Goal: Task Accomplishment & Management: Complete application form

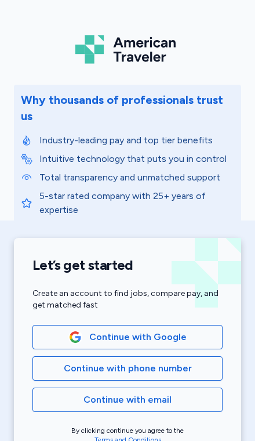
click at [161, 330] on span "Continue with Google" at bounding box center [137, 337] width 97 height 14
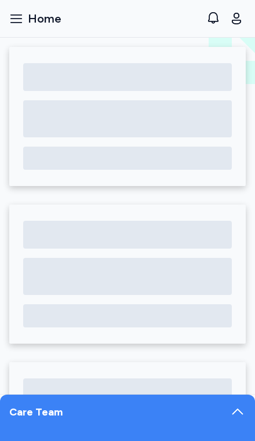
scroll to position [-1, 0]
click at [224, 423] on div "Care Team" at bounding box center [127, 418] width 255 height 46
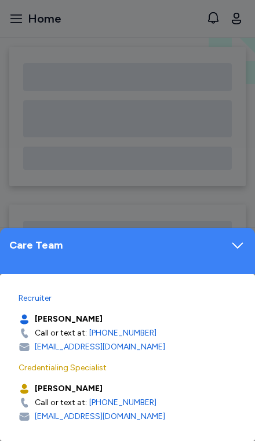
scroll to position [0, 0]
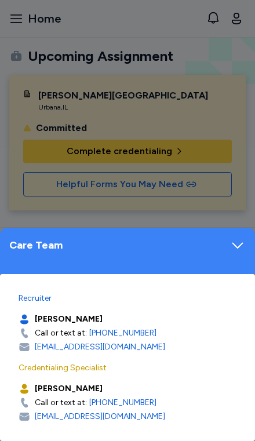
click at [226, 92] on div at bounding box center [127, 220] width 255 height 441
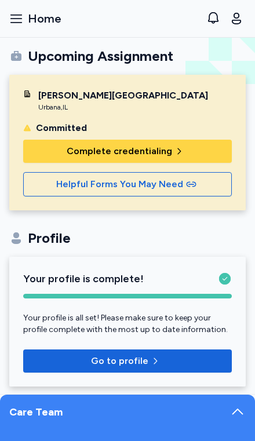
click at [186, 154] on span "Complete credentialing" at bounding box center [127, 151] width 190 height 14
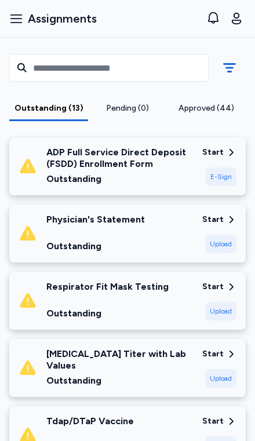
scroll to position [197, 0]
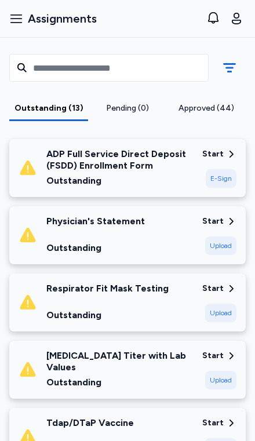
click at [211, 304] on div "Upload" at bounding box center [220, 313] width 31 height 19
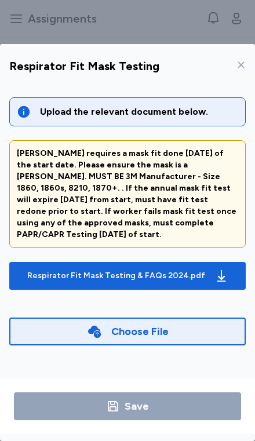
click at [206, 267] on div "Respirator Fit Mask Testing & FAQs 2024.pdf" at bounding box center [128, 276] width 206 height 19
click at [164, 324] on div "Choose File" at bounding box center [139, 332] width 57 height 16
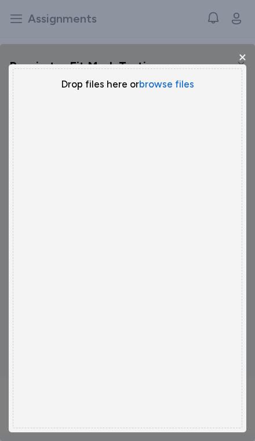
click at [186, 78] on button "browse files" at bounding box center [166, 84] width 55 height 13
click at [183, 78] on button "browse files" at bounding box center [166, 84] width 55 height 13
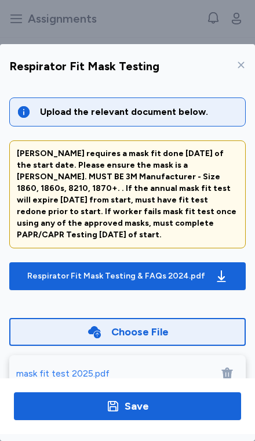
click at [154, 414] on span "Save" at bounding box center [127, 406] width 209 height 16
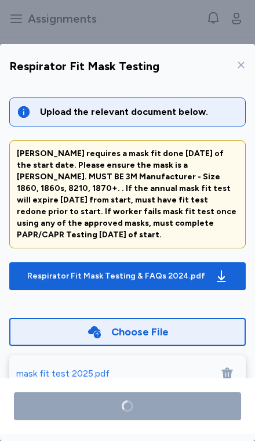
click at [45, 355] on div "mask fit test 2025.pdf" at bounding box center [127, 373] width 237 height 37
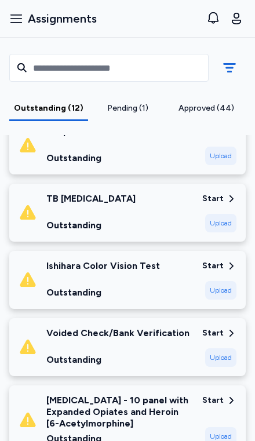
scroll to position [415, 0]
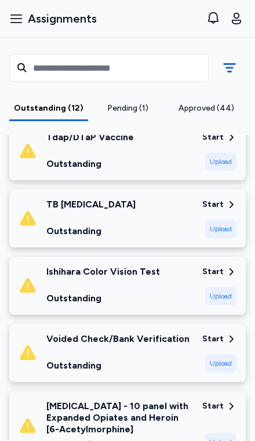
click at [228, 267] on icon at bounding box center [231, 272] width 10 height 10
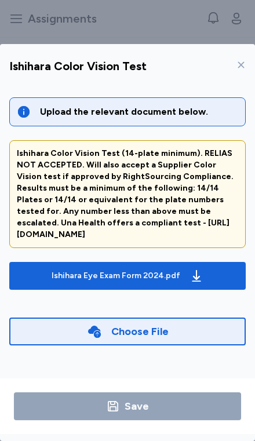
click at [153, 324] on div "Choose File" at bounding box center [139, 332] width 57 height 16
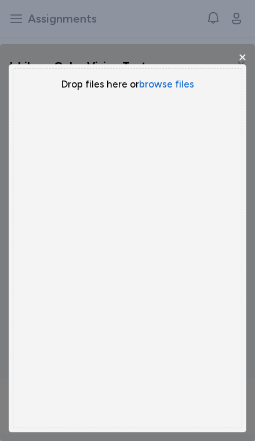
click at [182, 78] on button "browse files" at bounding box center [166, 84] width 55 height 13
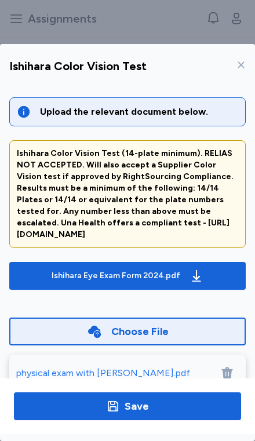
click at [106, 415] on span "Save" at bounding box center [127, 406] width 209 height 16
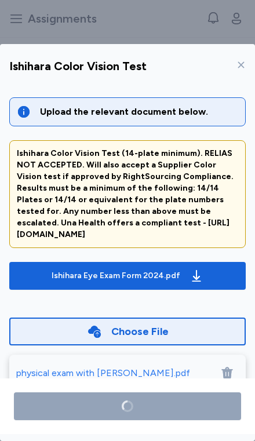
click at [125, 267] on div "Ishihara Eye Exam Form 2024.pdf" at bounding box center [127, 276] width 157 height 19
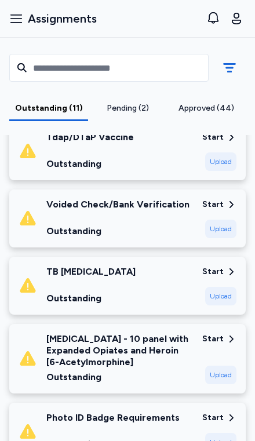
click at [226, 220] on div "Upload" at bounding box center [220, 229] width 31 height 19
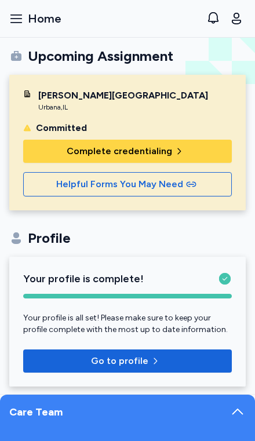
click at [165, 148] on span "Complete credentialing" at bounding box center [120, 151] width 106 height 14
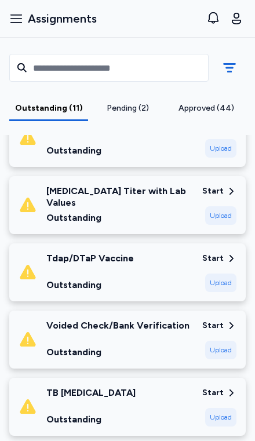
scroll to position [276, 0]
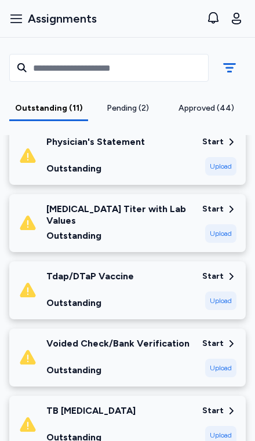
click at [227, 224] on div "Upload" at bounding box center [220, 233] width 31 height 19
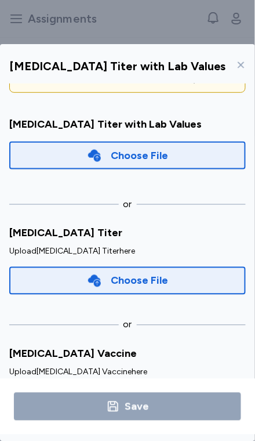
scroll to position [142, 0]
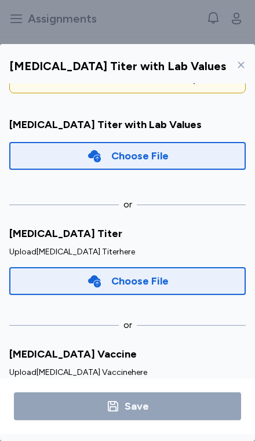
click at [135, 394] on div "Choose File" at bounding box center [139, 402] width 57 height 16
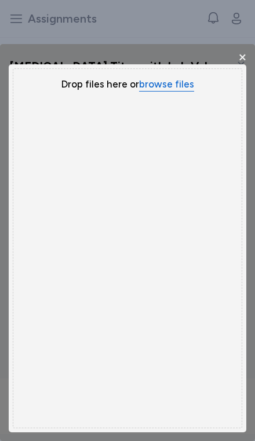
click at [181, 78] on button "browse files" at bounding box center [166, 85] width 55 height 14
click at [180, 78] on button "browse files" at bounding box center [166, 84] width 55 height 13
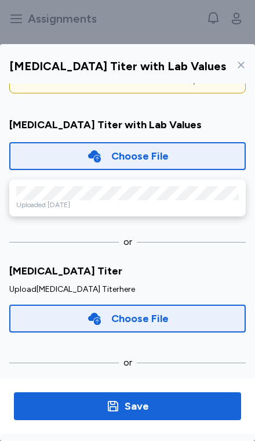
click at [149, 310] on div "Choose File" at bounding box center [139, 318] width 57 height 16
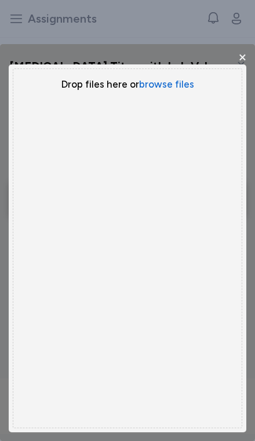
click at [172, 78] on button "browse files" at bounding box center [166, 84] width 55 height 13
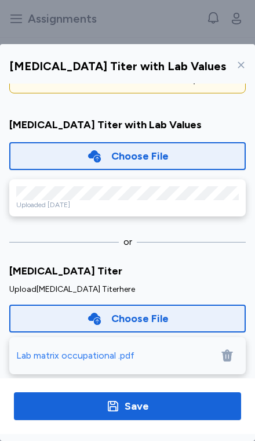
click at [124, 310] on div "Choose File" at bounding box center [139, 318] width 57 height 16
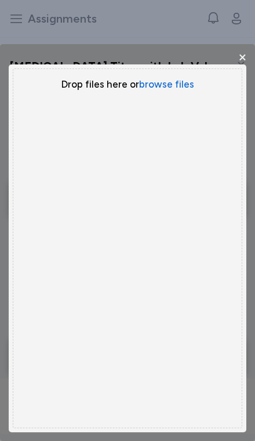
click at [178, 78] on button "browse files" at bounding box center [166, 84] width 55 height 13
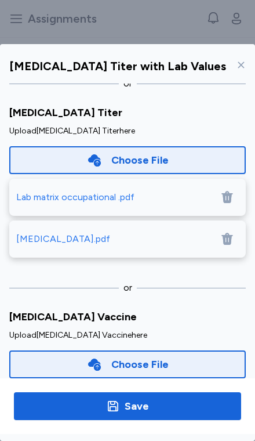
scroll to position [300, 0]
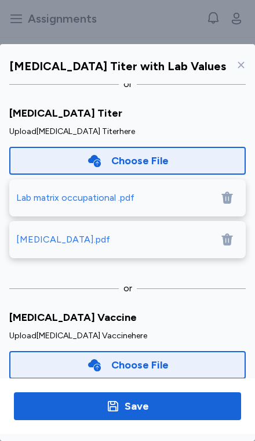
click at [169, 414] on span "Save" at bounding box center [127, 406] width 209 height 16
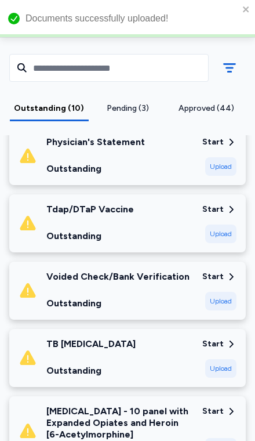
scroll to position [0, 0]
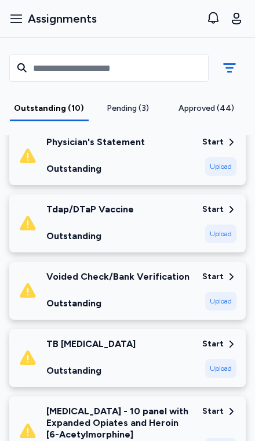
click at [229, 292] on div "Upload" at bounding box center [220, 301] width 31 height 19
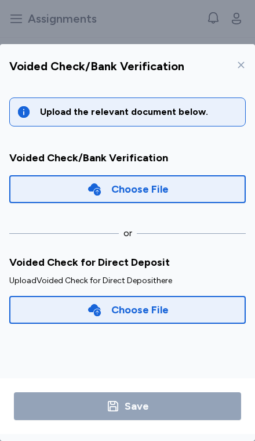
click at [177, 175] on div "Choose File" at bounding box center [127, 189] width 237 height 28
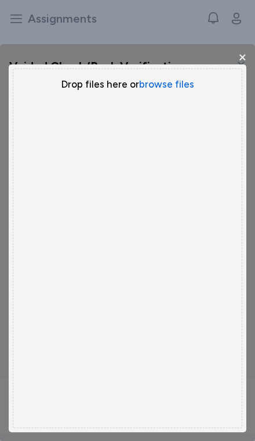
click at [175, 78] on button "browse files" at bounding box center [166, 84] width 55 height 13
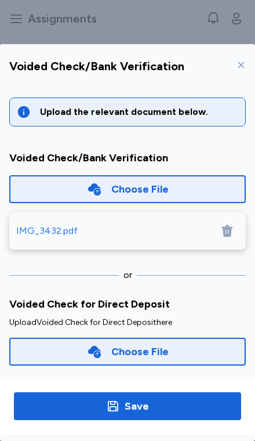
click at [140, 343] on div "Choose File" at bounding box center [139, 351] width 57 height 16
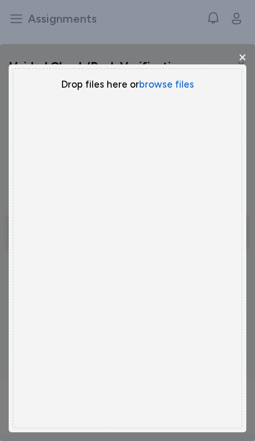
click at [168, 78] on button "browse files" at bounding box center [166, 84] width 55 height 13
click at [172, 78] on button "browse files" at bounding box center [166, 84] width 55 height 13
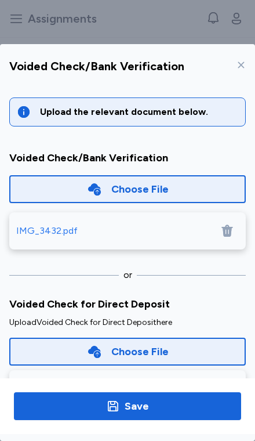
click at [172, 175] on div "Choose File" at bounding box center [127, 189] width 237 height 28
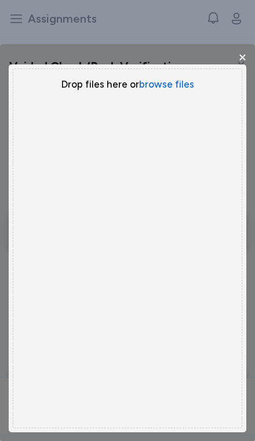
click at [175, 78] on button "browse files" at bounding box center [166, 84] width 55 height 13
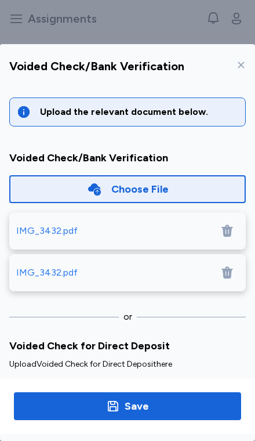
click at [231, 225] on icon at bounding box center [227, 231] width 11 height 12
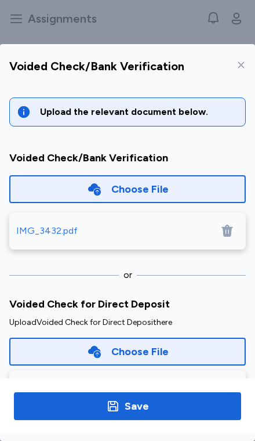
click at [232, 224] on icon at bounding box center [227, 231] width 14 height 14
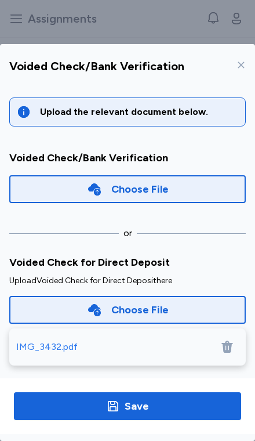
click at [231, 341] on icon at bounding box center [227, 347] width 11 height 12
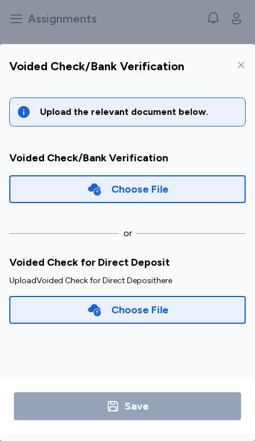
click at [186, 175] on div "Choose File" at bounding box center [127, 189] width 237 height 28
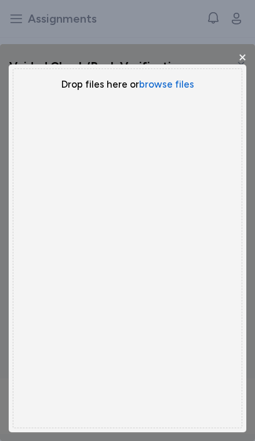
click at [171, 78] on button "browse files" at bounding box center [166, 84] width 55 height 13
click at [248, 44] on div "Uppy Dashboard Window (Press escape to close)" at bounding box center [127, 242] width 255 height 397
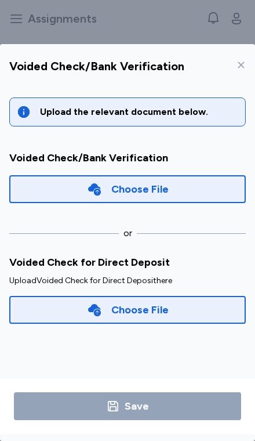
click at [154, 302] on div "Choose File" at bounding box center [139, 310] width 57 height 16
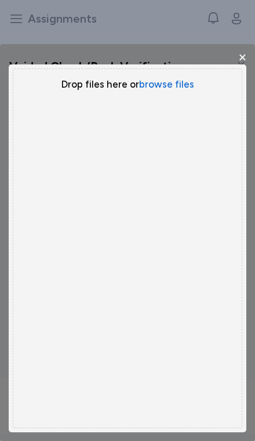
click at [176, 78] on button "browse files" at bounding box center [166, 84] width 55 height 13
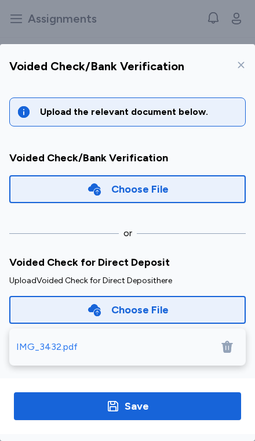
click at [152, 181] on div "Choose File" at bounding box center [139, 189] width 57 height 16
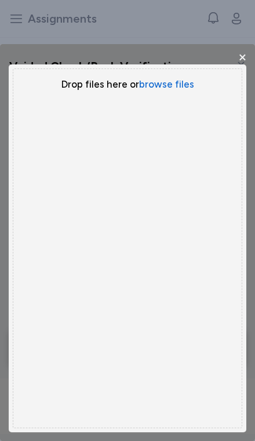
click at [183, 78] on button "browse files" at bounding box center [166, 84] width 55 height 13
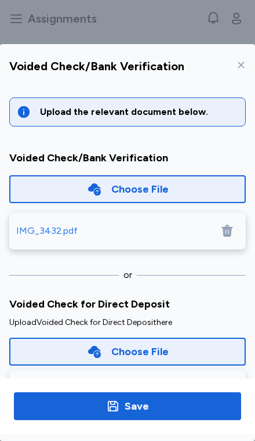
click at [166, 414] on span "Save" at bounding box center [127, 406] width 209 height 16
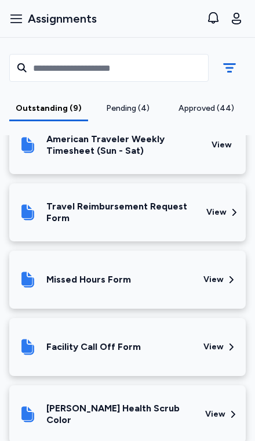
scroll to position [1013, 0]
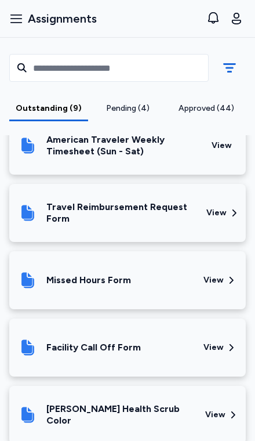
click at [218, 409] on div "View" at bounding box center [215, 415] width 20 height 12
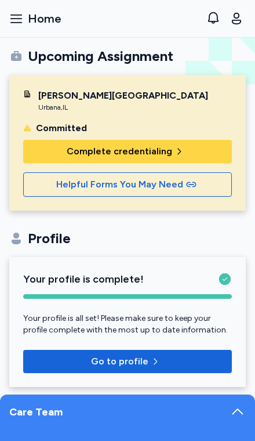
click at [186, 148] on span "Complete credentialing" at bounding box center [127, 151] width 190 height 14
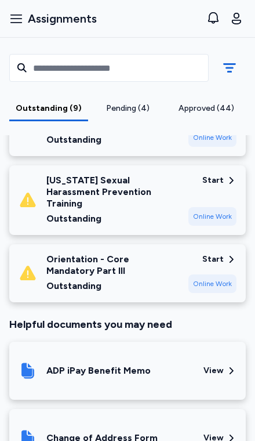
scroll to position [663, 0]
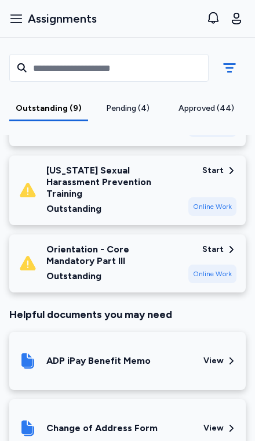
click at [222, 355] on div "View" at bounding box center [214, 361] width 20 height 12
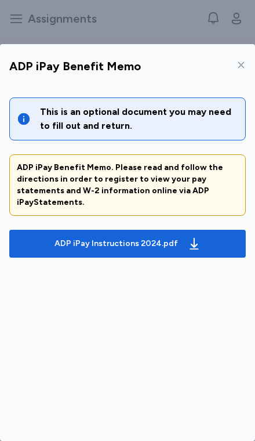
click at [177, 234] on div "ADP iPay Instructions 2024.pdf" at bounding box center [127, 243] width 151 height 19
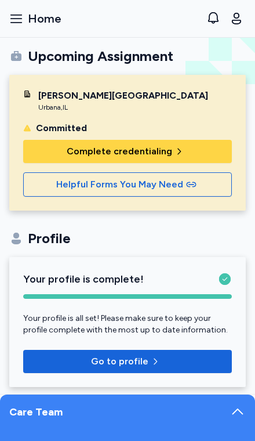
click at [175, 150] on icon "button" at bounding box center [179, 151] width 9 height 9
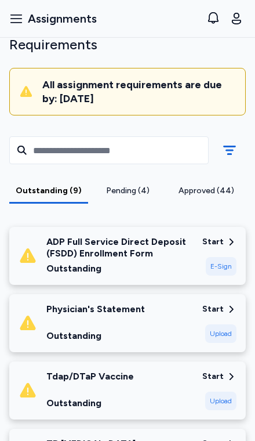
scroll to position [79, 0]
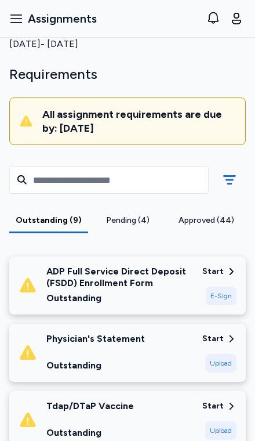
click at [229, 287] on div "E-Sign" at bounding box center [221, 296] width 31 height 19
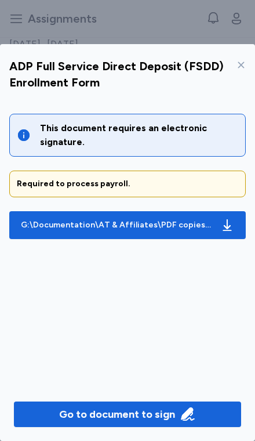
click at [170, 211] on button "G:\Documentation\AT & Affiliates\PDF copies\ADP Direct Deposit Form.pdf" at bounding box center [127, 225] width 237 height 28
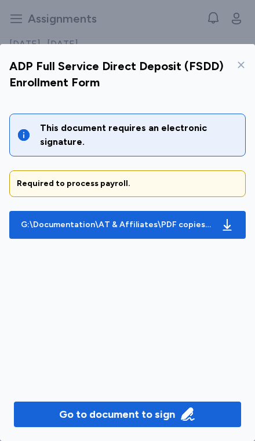
click at [194, 423] on icon "button" at bounding box center [188, 415] width 16 height 16
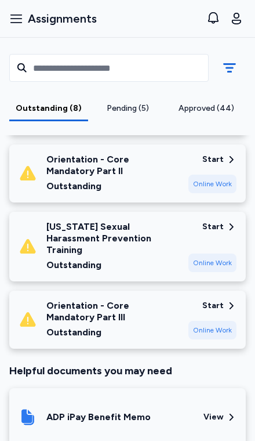
scroll to position [540, 0]
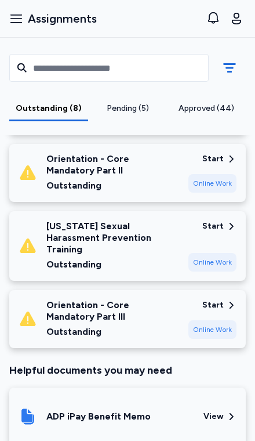
click at [210, 253] on div "Online Work" at bounding box center [212, 262] width 48 height 19
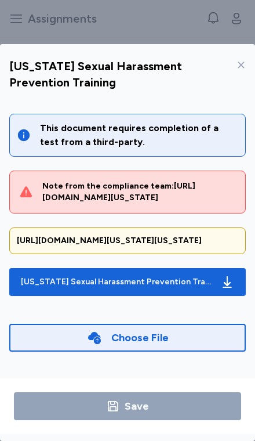
click at [179, 324] on div "Choose File" at bounding box center [127, 338] width 237 height 28
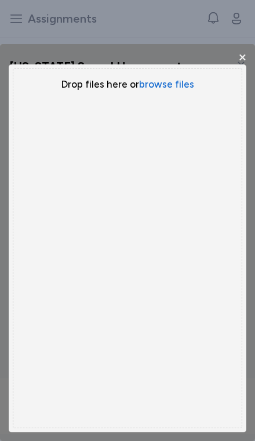
click at [183, 78] on button "browse files" at bounding box center [166, 84] width 55 height 13
click at [168, 78] on button "browse files" at bounding box center [166, 84] width 55 height 13
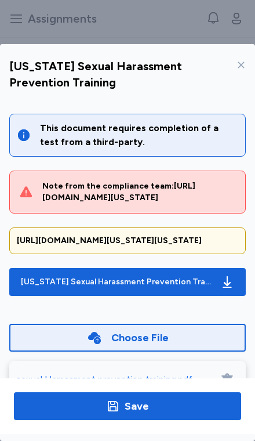
click at [147, 414] on div "Save" at bounding box center [137, 406] width 24 height 16
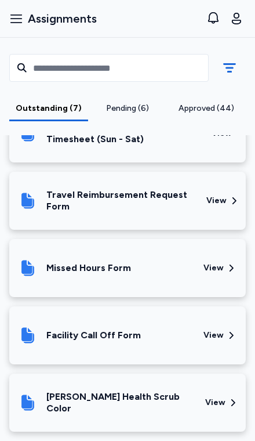
scroll to position [878, 0]
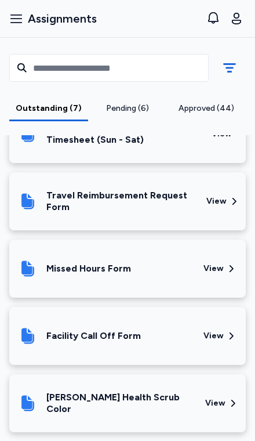
click at [63, 323] on div "Facility Call Off Form" at bounding box center [107, 335] width 176 height 39
